Goal: Information Seeking & Learning: Learn about a topic

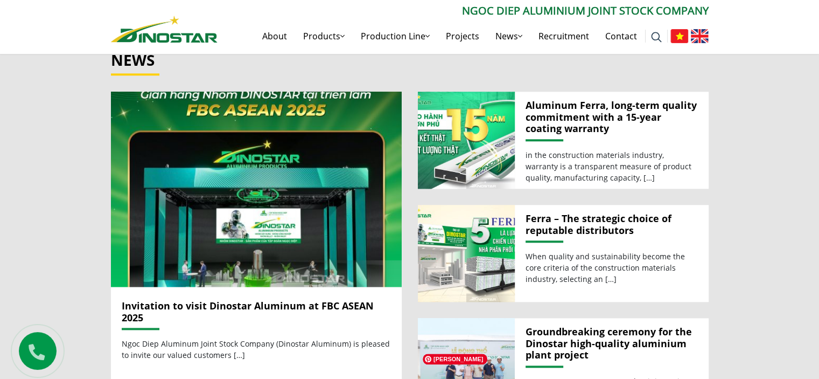
scroll to position [1077, 0]
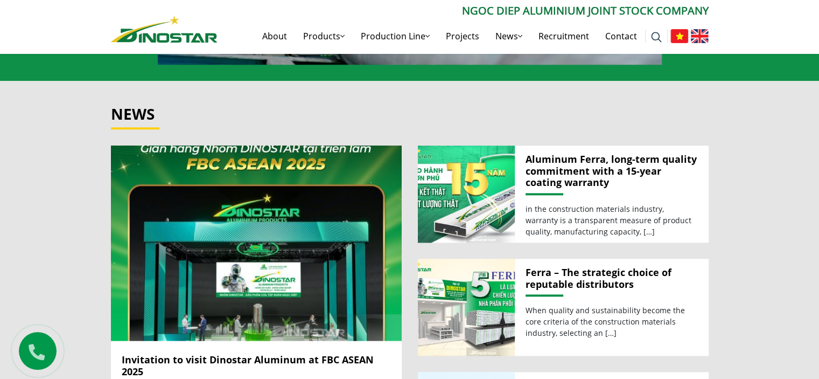
click at [673, 29] on img at bounding box center [680, 36] width 18 height 14
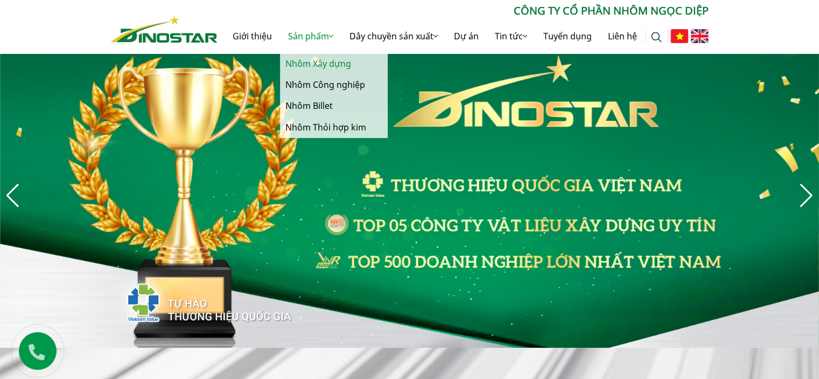
click at [293, 61] on link "Nhôm Xây dựng" at bounding box center [334, 63] width 108 height 21
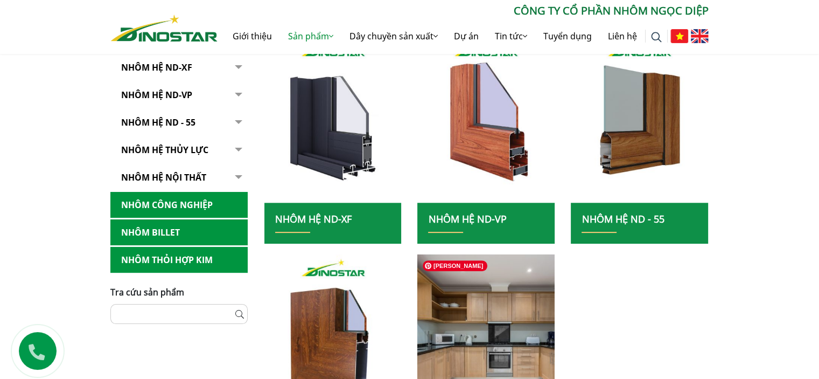
scroll to position [431, 0]
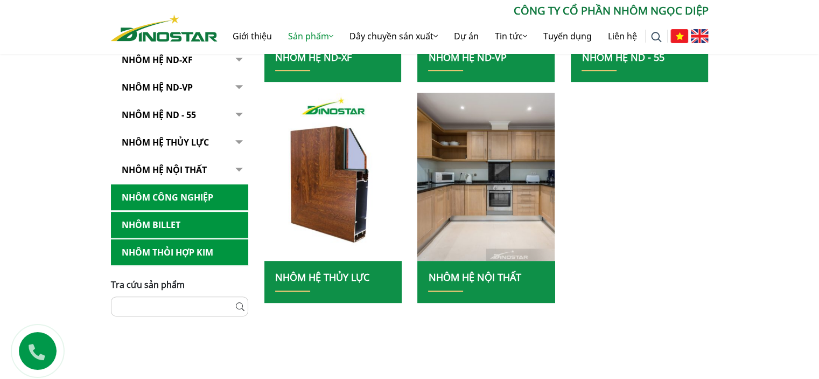
click at [502, 280] on link "Nhôm hệ nội thất" at bounding box center [474, 276] width 93 height 13
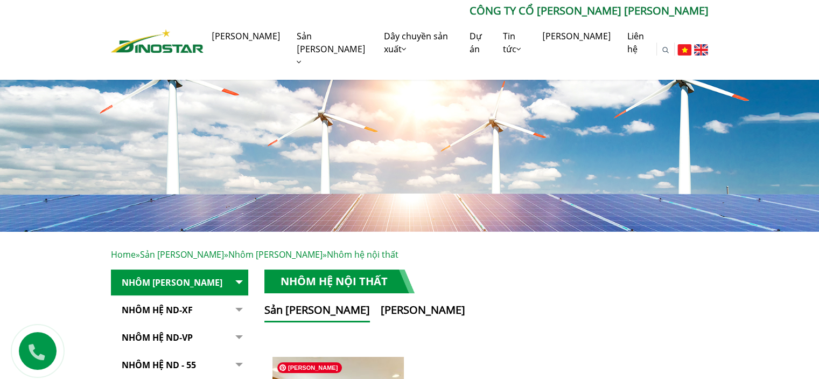
scroll to position [269, 0]
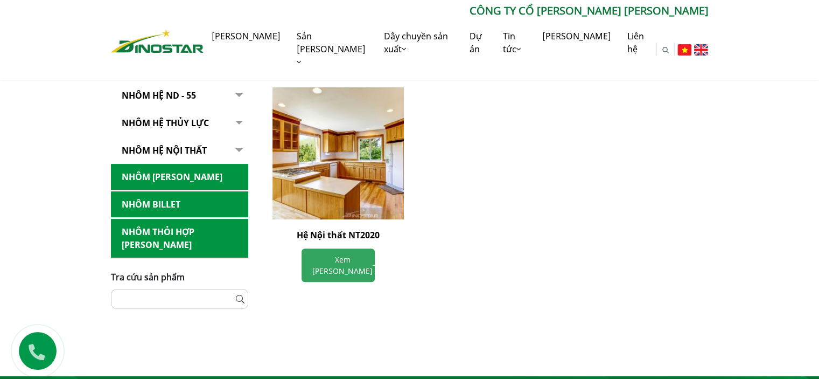
click at [332, 260] on link "Xem chi tiết" at bounding box center [338, 264] width 73 height 33
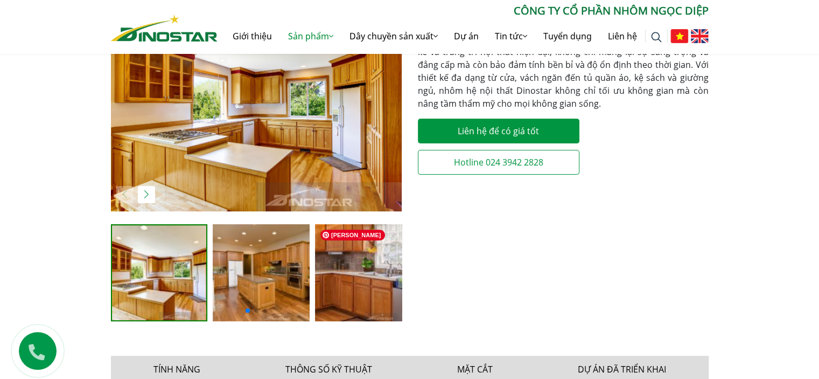
scroll to position [431, 0]
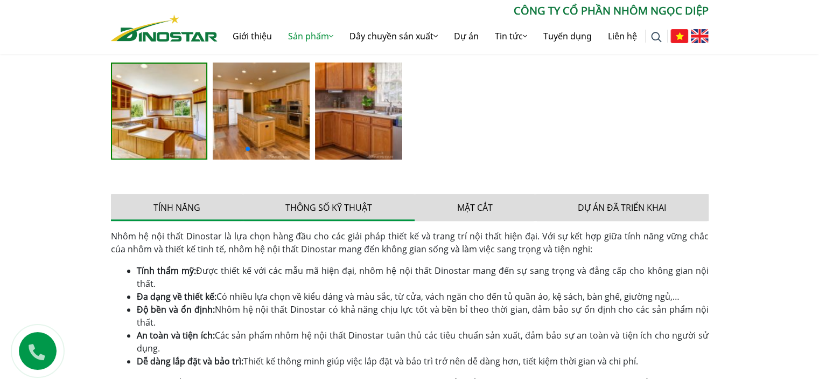
click at [351, 213] on button "Thông số kỹ thuật" at bounding box center [329, 207] width 172 height 27
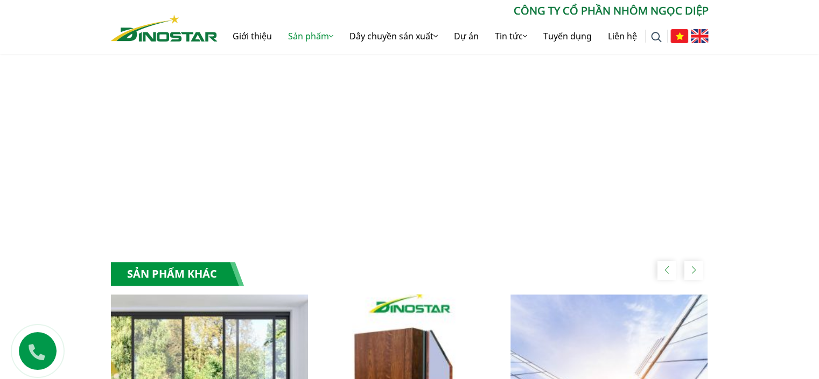
scroll to position [1023, 0]
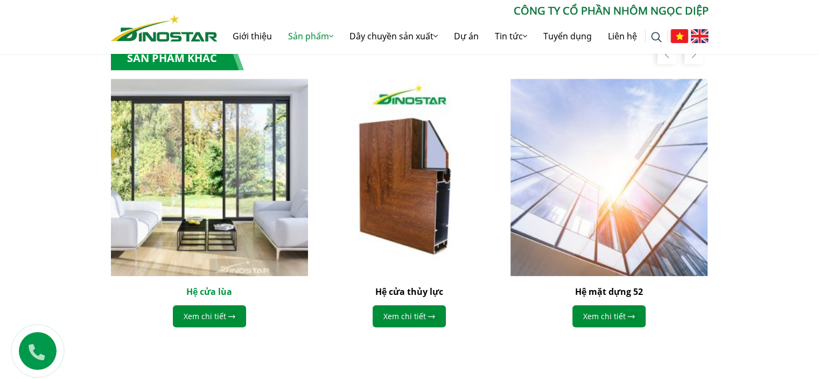
click at [211, 289] on link "Hệ cửa lùa" at bounding box center [209, 291] width 46 height 12
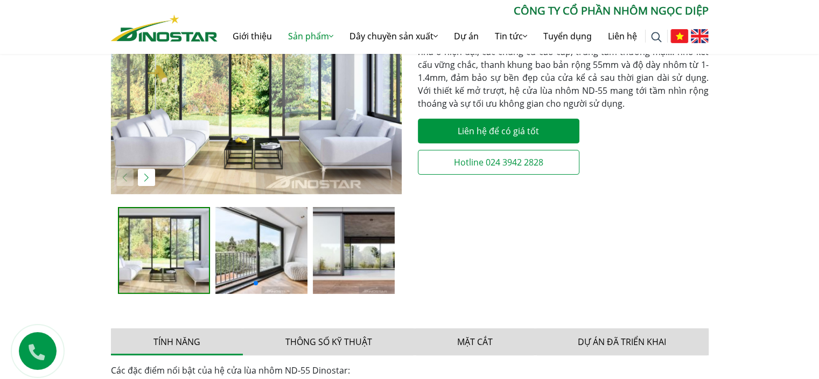
click at [311, 261] on div at bounding box center [256, 250] width 277 height 87
click at [291, 259] on img at bounding box center [261, 250] width 92 height 87
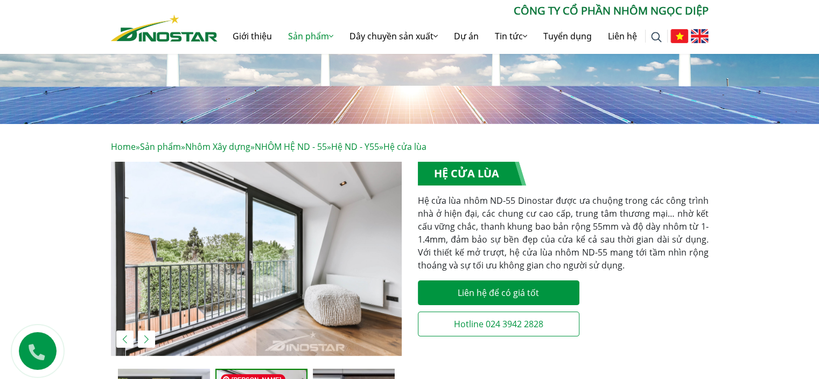
scroll to position [215, 0]
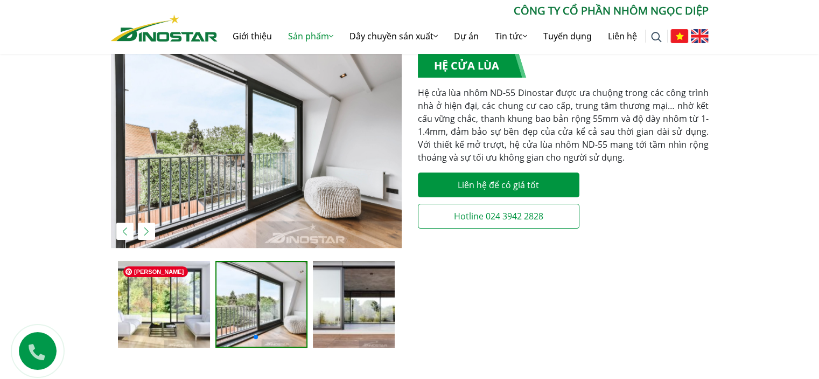
click at [168, 283] on img at bounding box center [164, 304] width 92 height 87
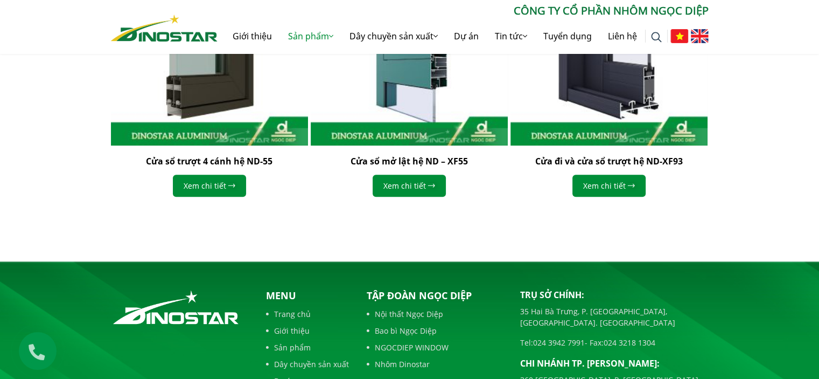
scroll to position [700, 0]
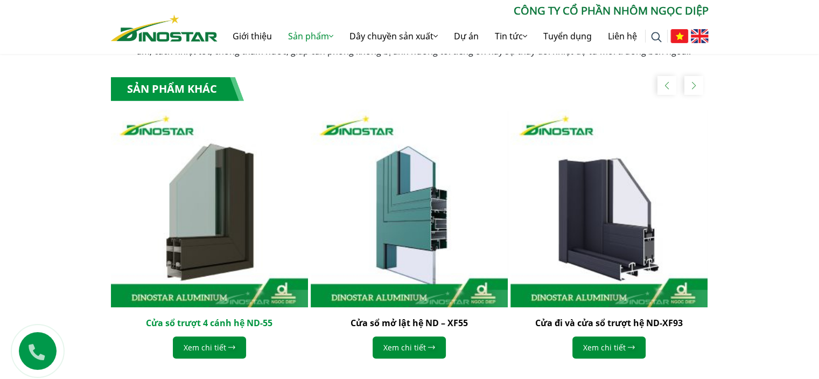
click at [238, 322] on link "Cửa sổ trượt 4 cánh hệ ND-55" at bounding box center [209, 323] width 127 height 12
